Goal: Information Seeking & Learning: Learn about a topic

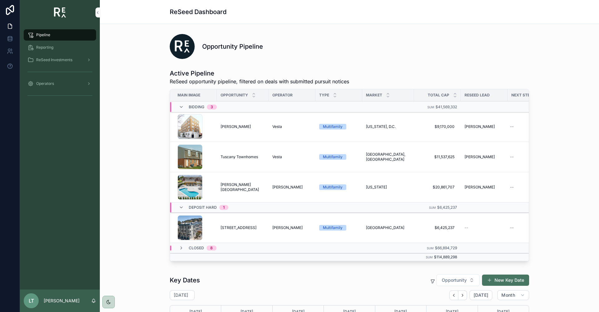
click at [47, 59] on span "ReSeed Investments" at bounding box center [54, 59] width 36 height 5
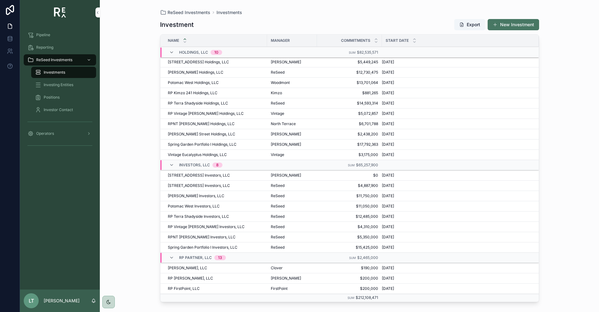
scroll to position [31, 0]
click at [197, 173] on span "[STREET_ADDRESS] Investors, LLC" at bounding box center [199, 175] width 62 height 5
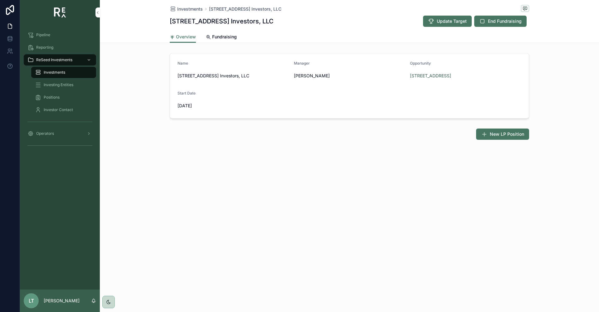
click at [229, 35] on span "Fundraising" at bounding box center [224, 37] width 25 height 6
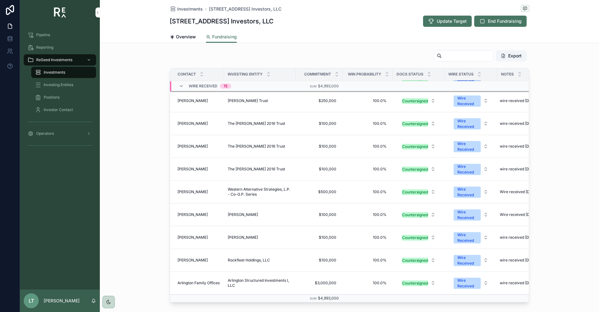
scroll to position [174, 0]
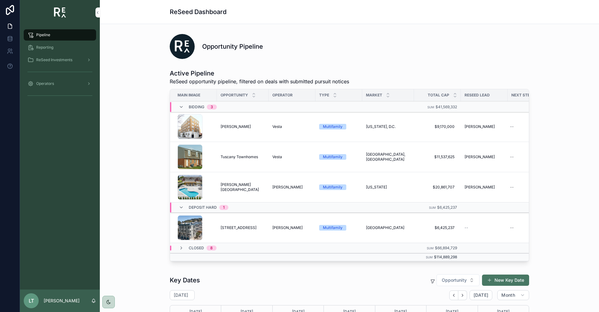
click at [51, 61] on span "ReSeed Investments" at bounding box center [54, 59] width 36 height 5
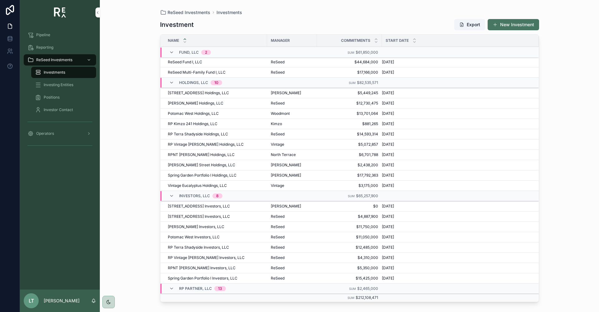
click at [194, 204] on span "[STREET_ADDRESS] Investors, LLC" at bounding box center [199, 206] width 62 height 5
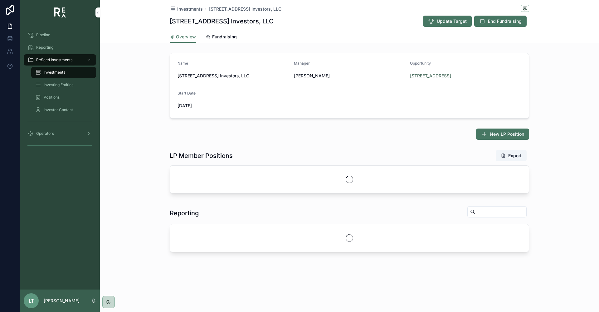
click at [220, 38] on span "Fundraising" at bounding box center [224, 37] width 25 height 6
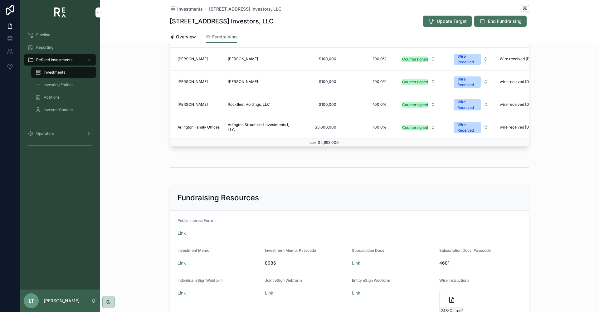
scroll to position [325, 0]
